Goal: Task Accomplishment & Management: Complete application form

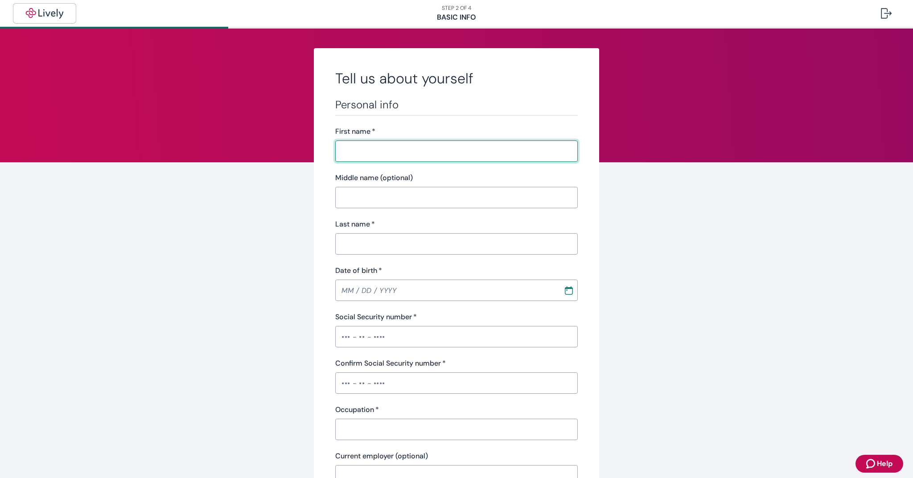
click at [33, 12] on img "button" at bounding box center [45, 13] width 50 height 11
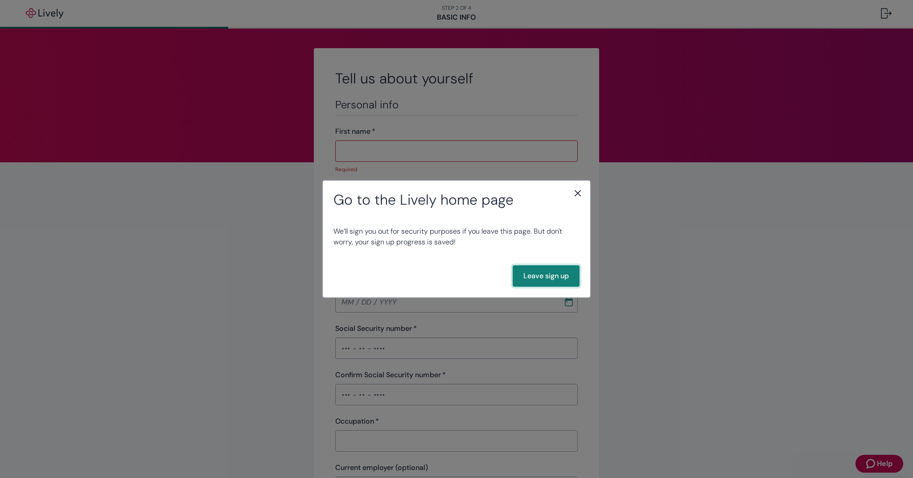
click at [546, 277] on button "Leave sign up" at bounding box center [546, 275] width 67 height 21
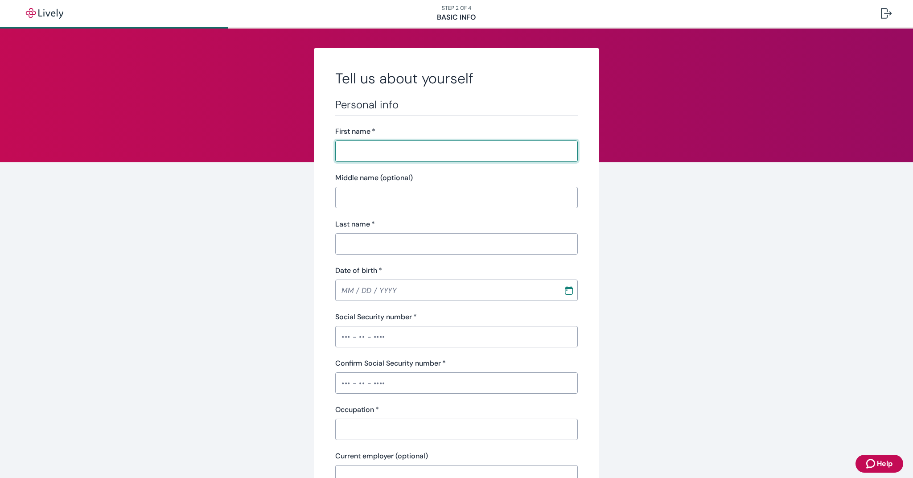
click at [564, 152] on input "First name   *" at bounding box center [456, 151] width 243 height 18
type input "Michael"
type input "Castillo"
type input "Michael Castillo"
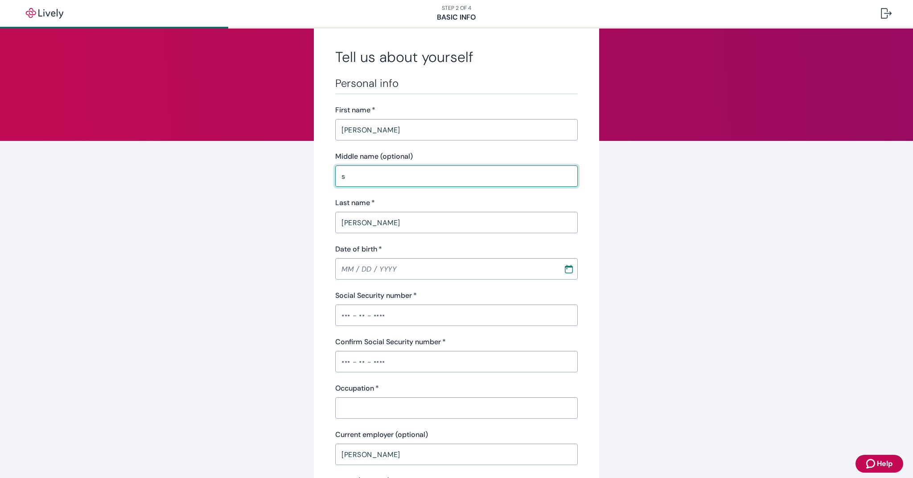
scroll to position [139, 0]
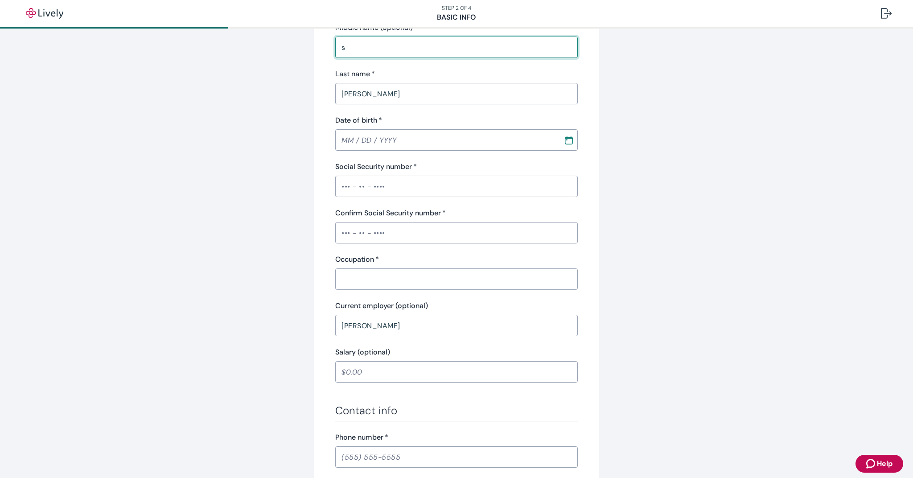
type input "s"
drag, startPoint x: 428, startPoint y: 160, endPoint x: 433, endPoint y: 153, distance: 8.6
click at [429, 159] on div "Personal info First name   * Michael ​ Middle name (optional) s ​ Last name   *…" at bounding box center [456, 163] width 243 height 435
type input "MM / DD / YYYY"
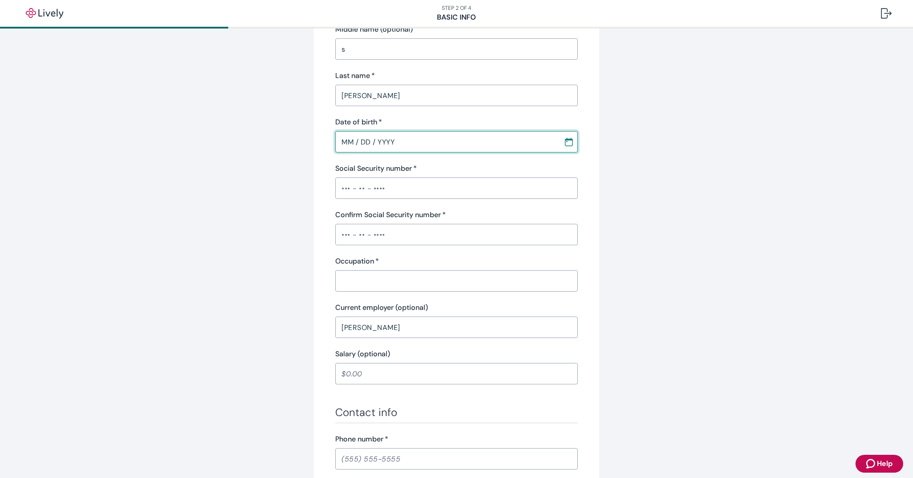
scroll to position [0, 0]
click at [549, 145] on input "MM / DD / YYYY" at bounding box center [446, 142] width 222 height 18
click at [550, 145] on input "MM / DD / YYYY" at bounding box center [446, 143] width 222 height 18
click at [548, 144] on input "MM / DD / YYYY" at bounding box center [446, 143] width 222 height 18
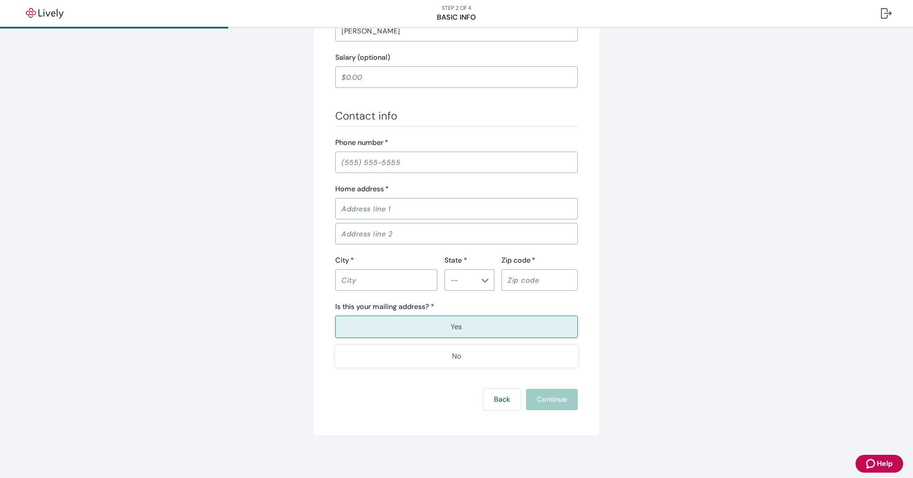
scroll to position [445, 0]
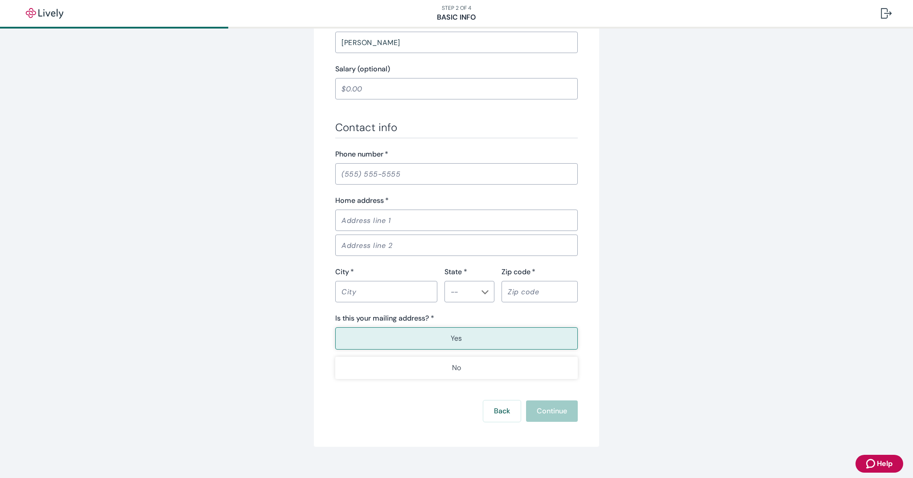
click at [555, 401] on div "Back Continue" at bounding box center [456, 411] width 243 height 21
